Goal: Obtain resource: Download file/media

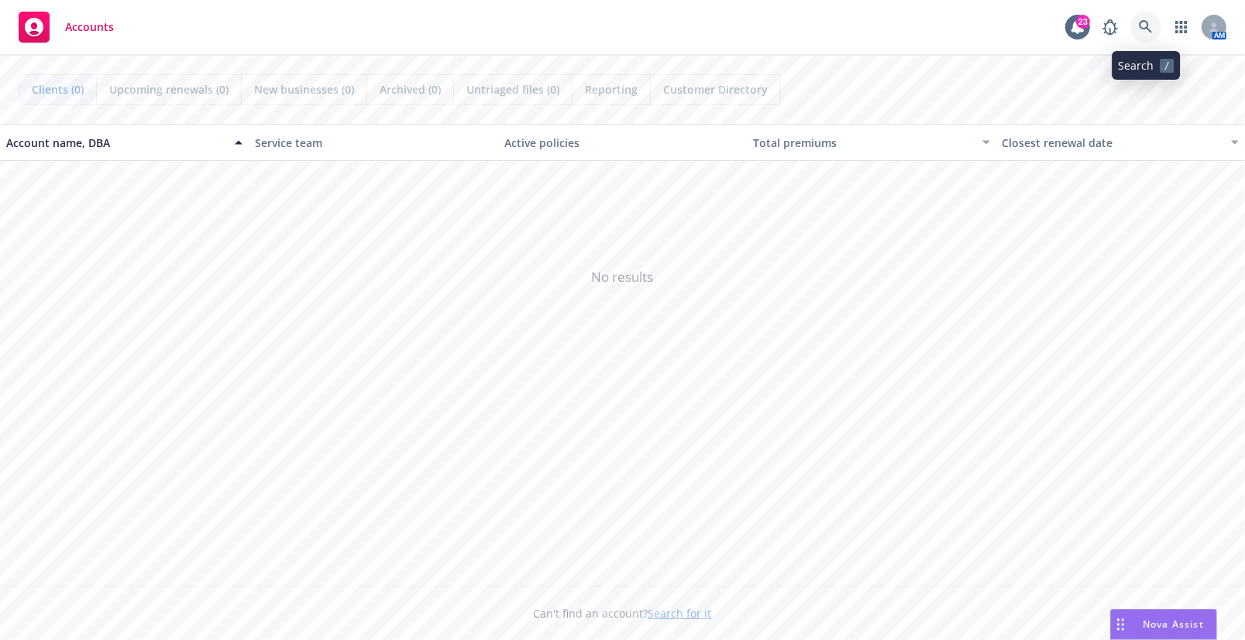
click at [1152, 31] on icon at bounding box center [1145, 27] width 14 height 14
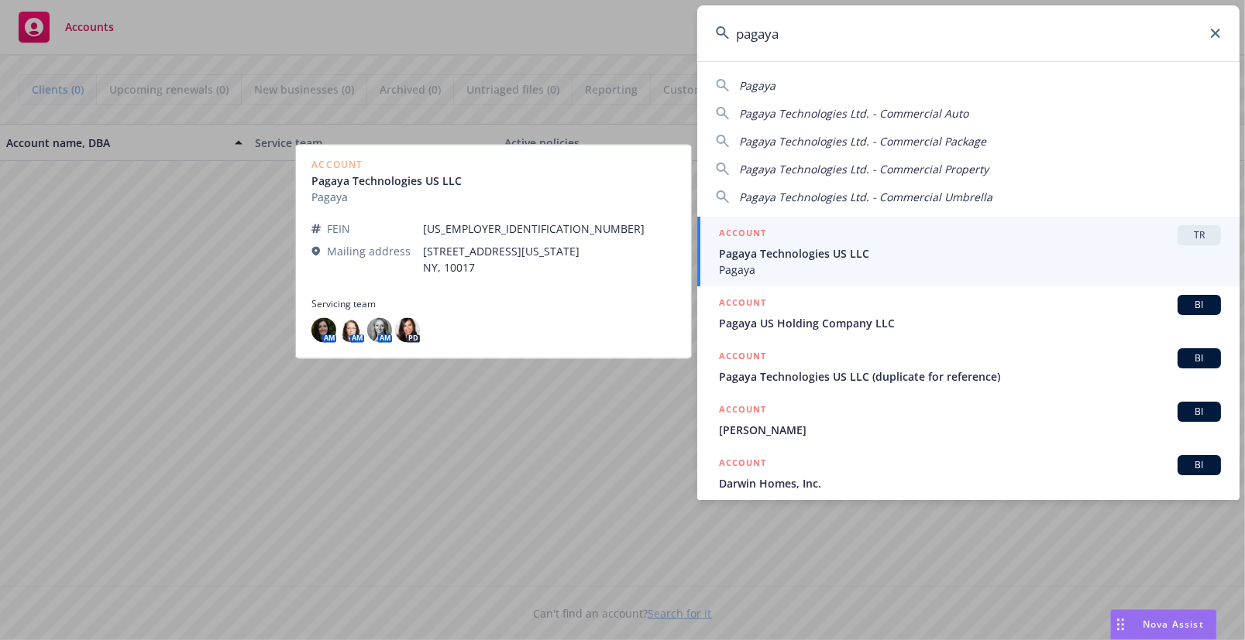
type input "pagaya"
click at [901, 252] on span "Pagaya Technologies US LLC" at bounding box center [970, 254] width 502 height 16
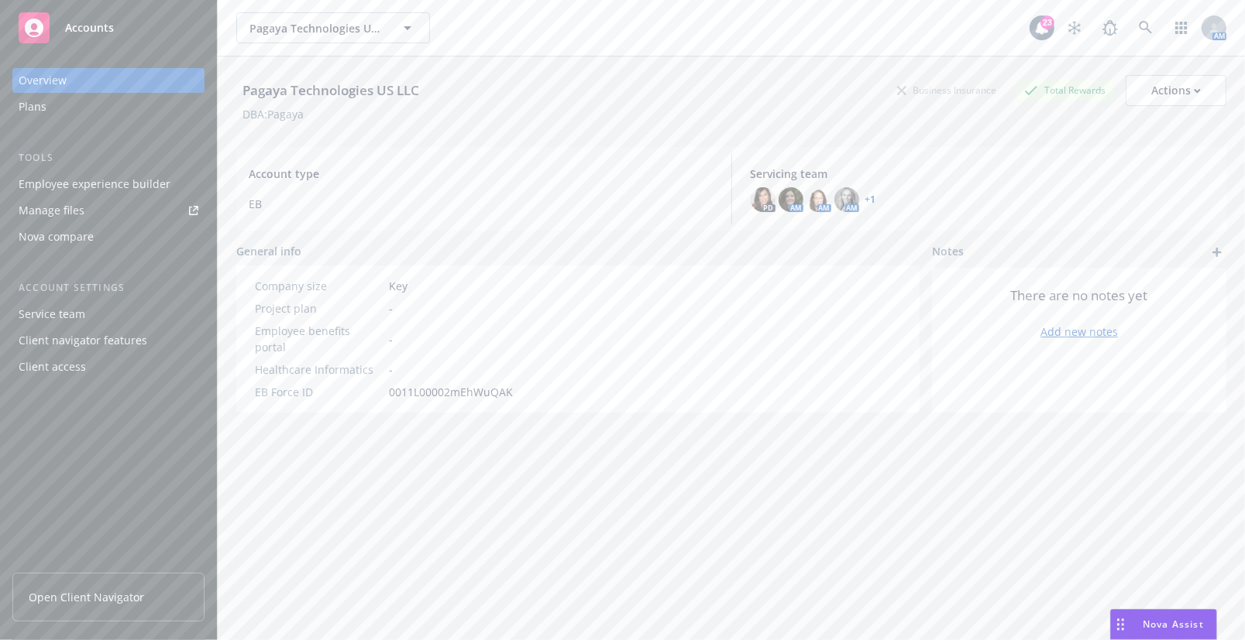
click at [96, 600] on span "Open Client Navigator" at bounding box center [86, 597] width 115 height 16
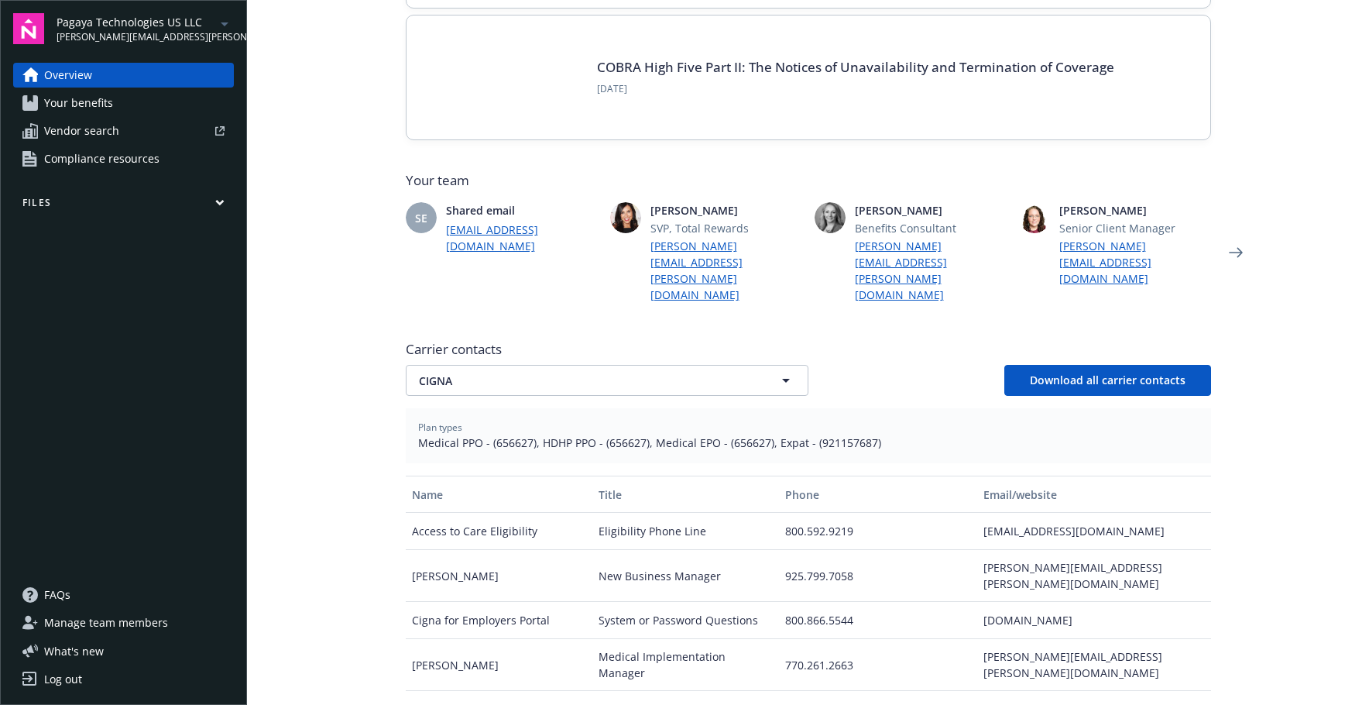
scroll to position [310, 0]
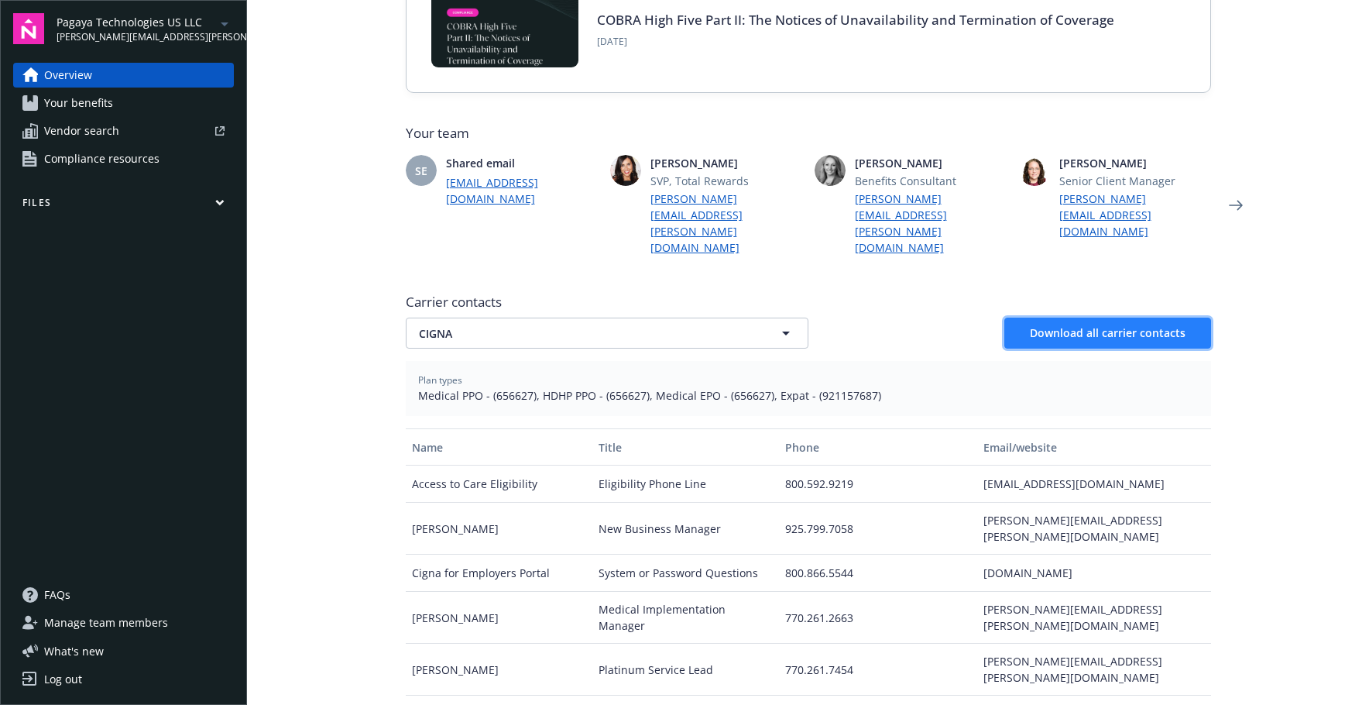
click at [1135, 325] on span "Download all carrier contacts" at bounding box center [1108, 332] width 156 height 15
